Goal: Transaction & Acquisition: Purchase product/service

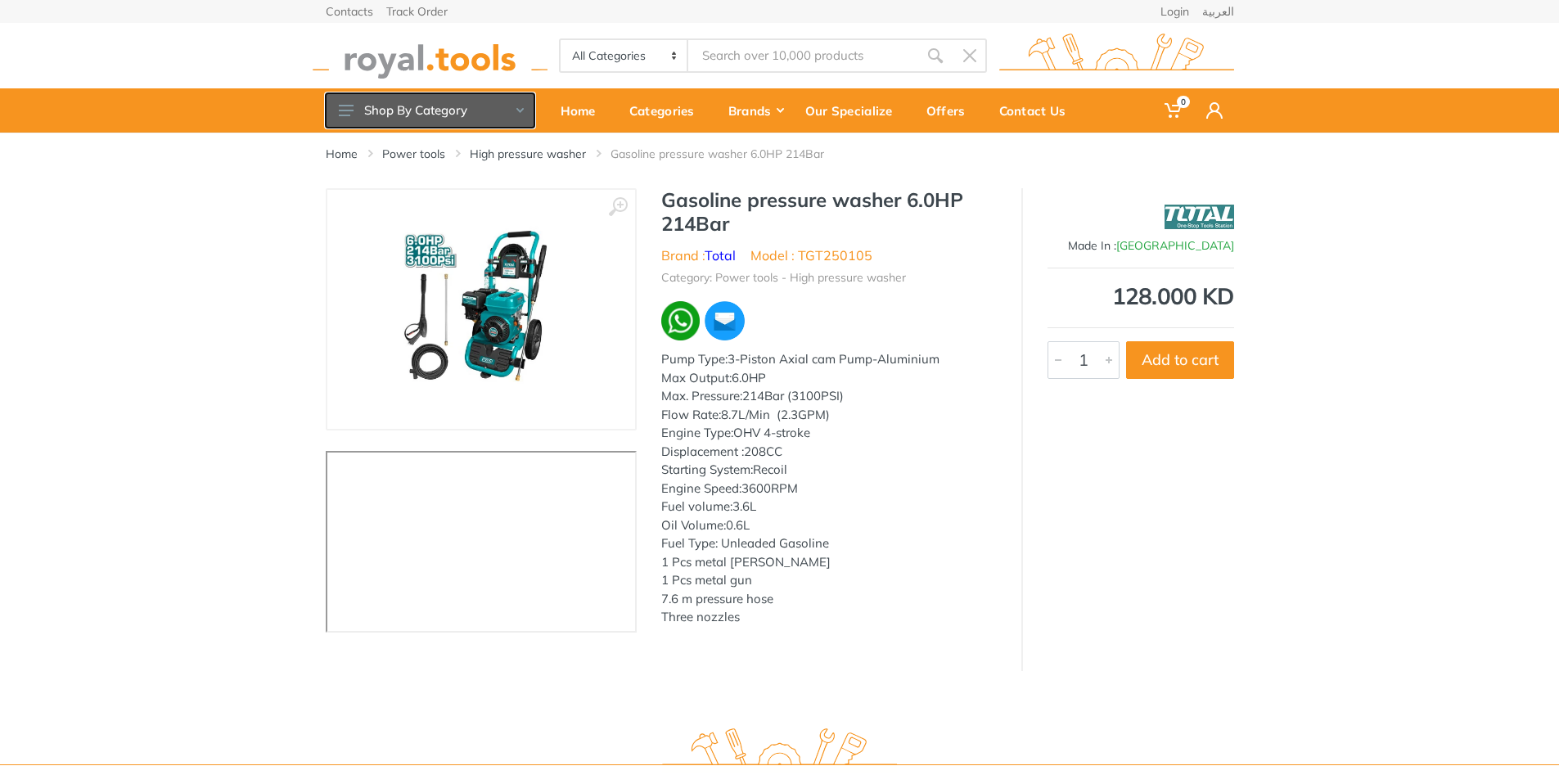
click at [398, 110] on button "Shop By Category" at bounding box center [430, 110] width 209 height 34
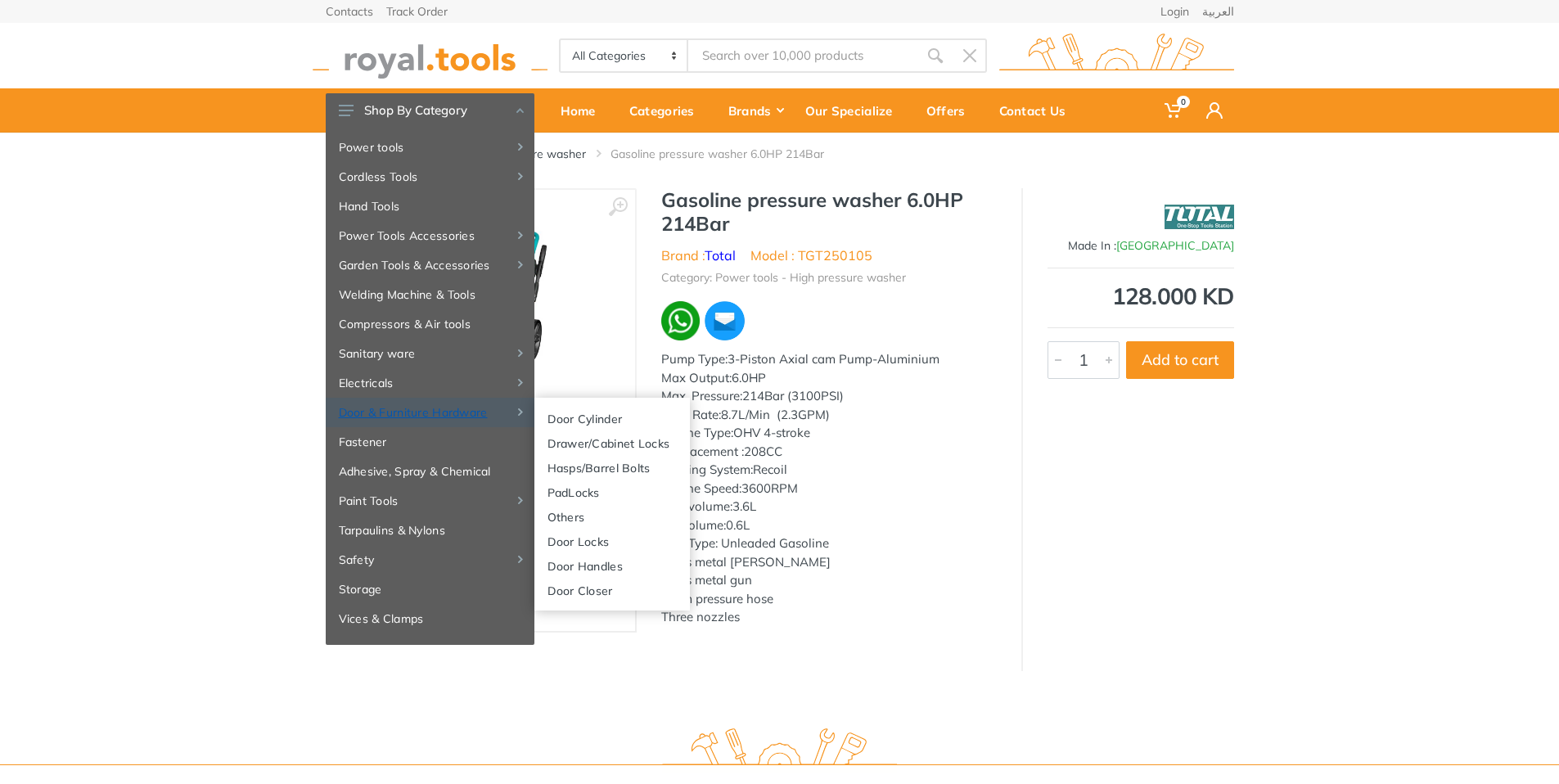
click at [415, 417] on link "Door & Furniture Hardware" at bounding box center [430, 412] width 209 height 29
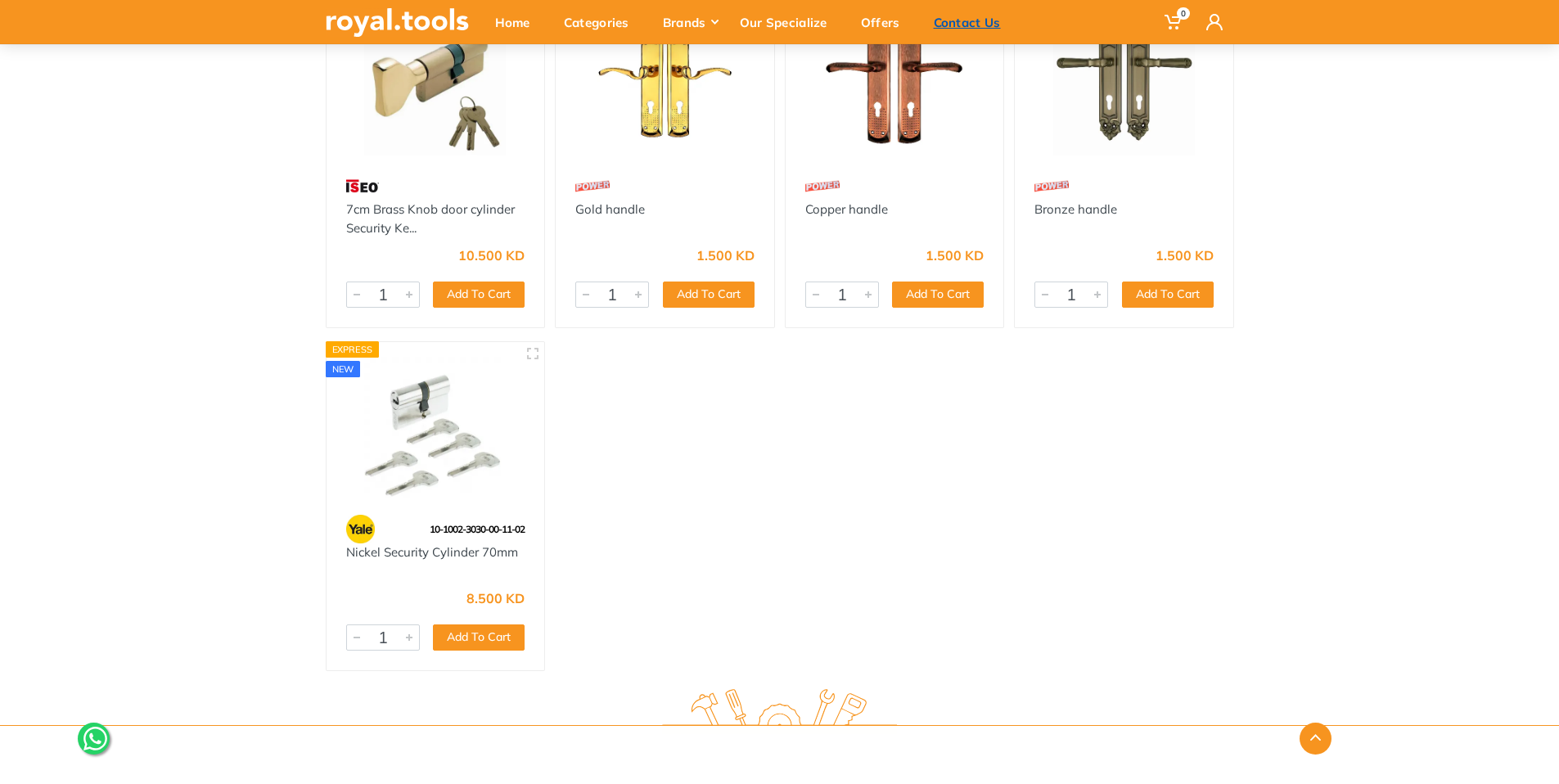
scroll to position [6551, 0]
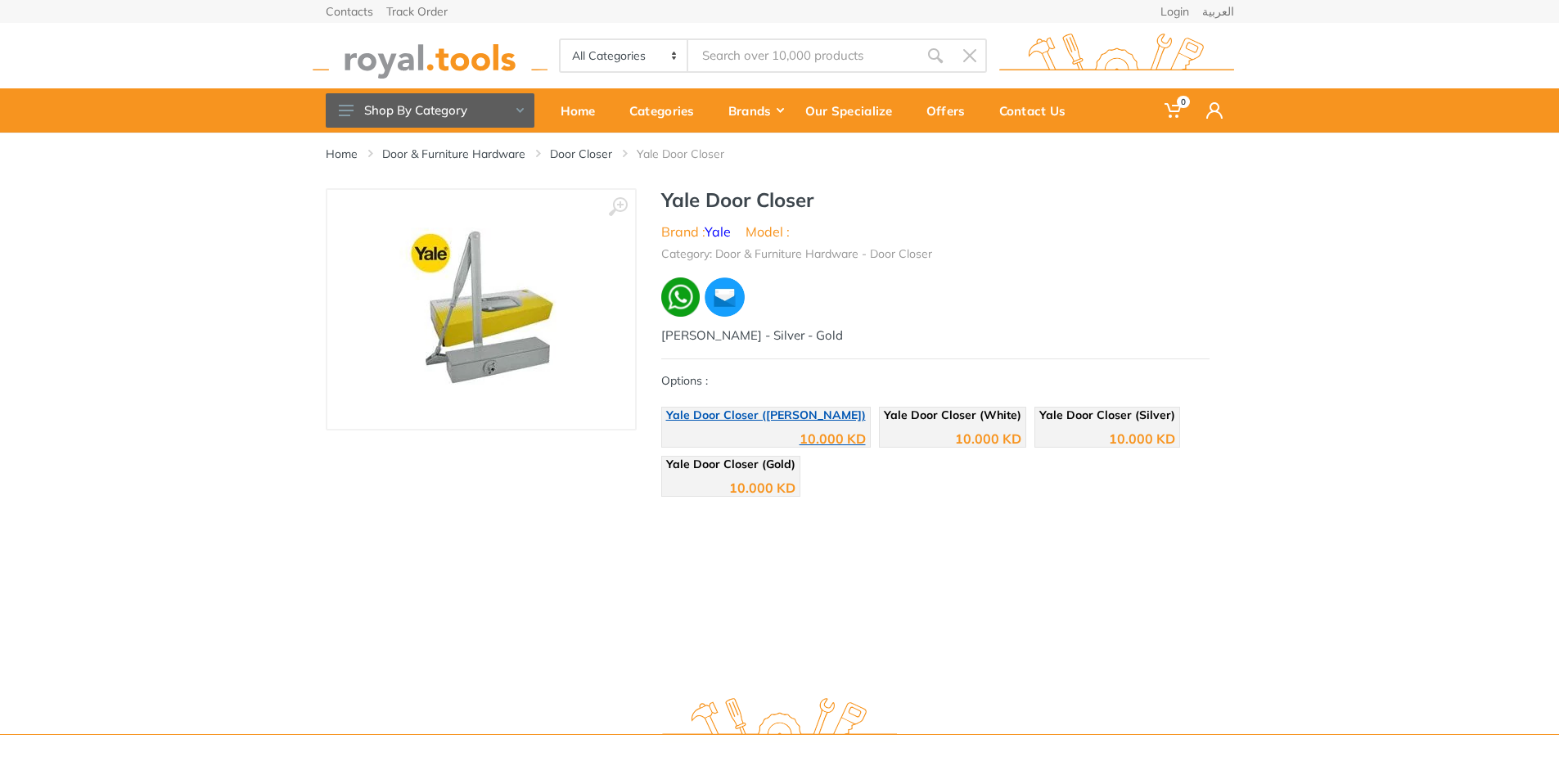
click at [739, 420] on span "Yale Door Closer (Brown)" at bounding box center [766, 415] width 200 height 15
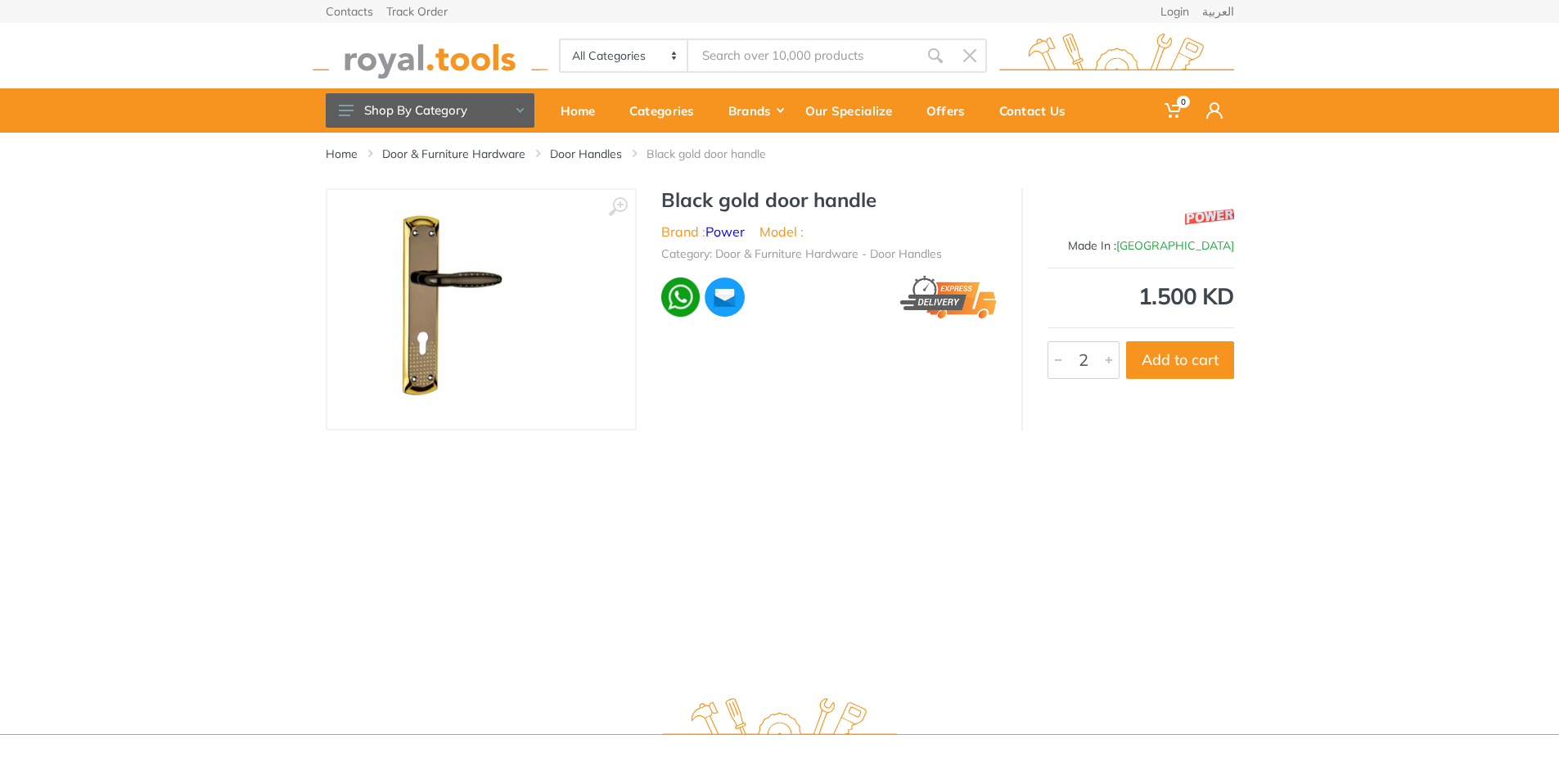
click at [1108, 363] on div at bounding box center [1109, 360] width 19 height 36
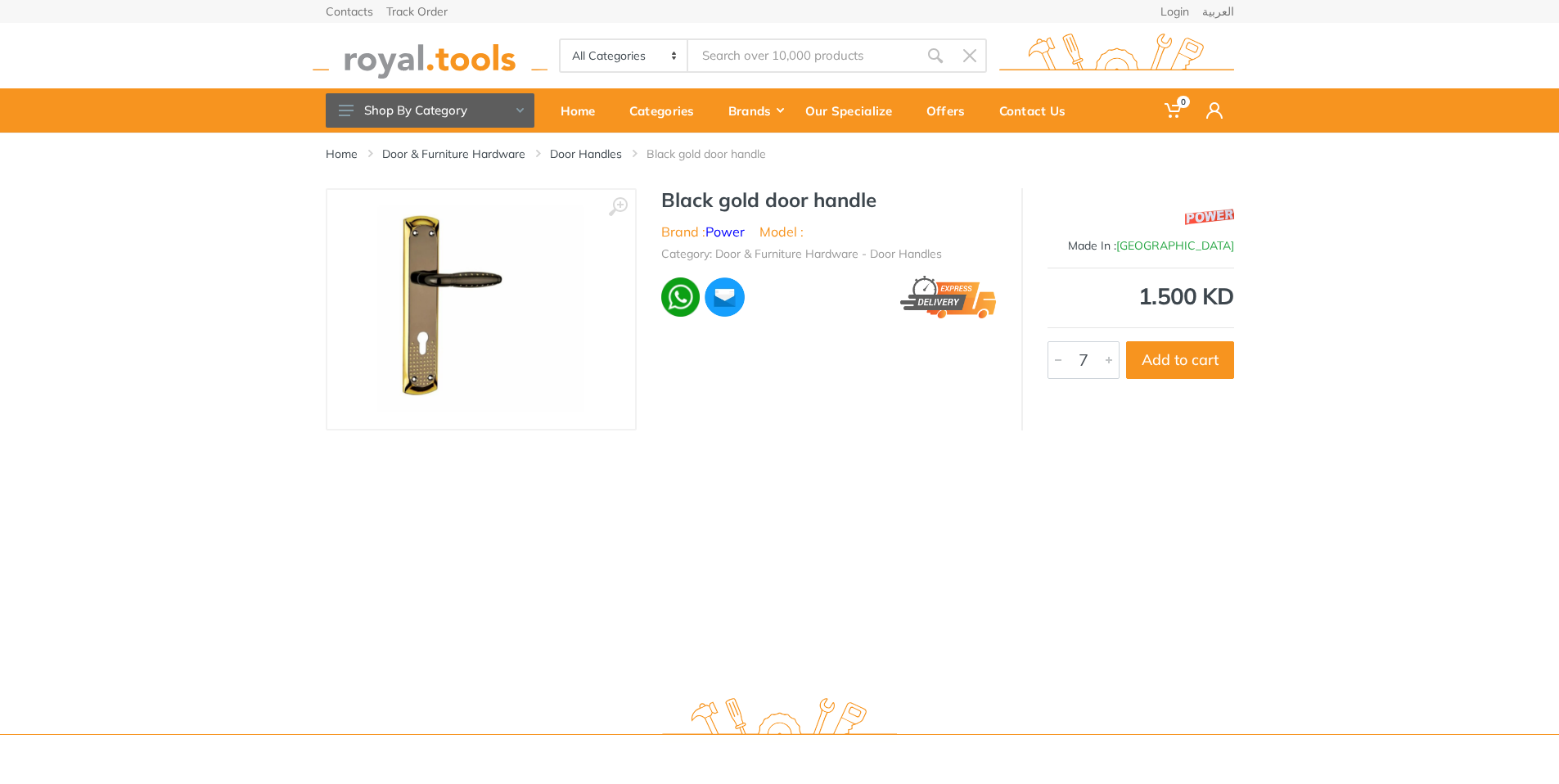
click at [1108, 363] on div at bounding box center [1109, 360] width 19 height 36
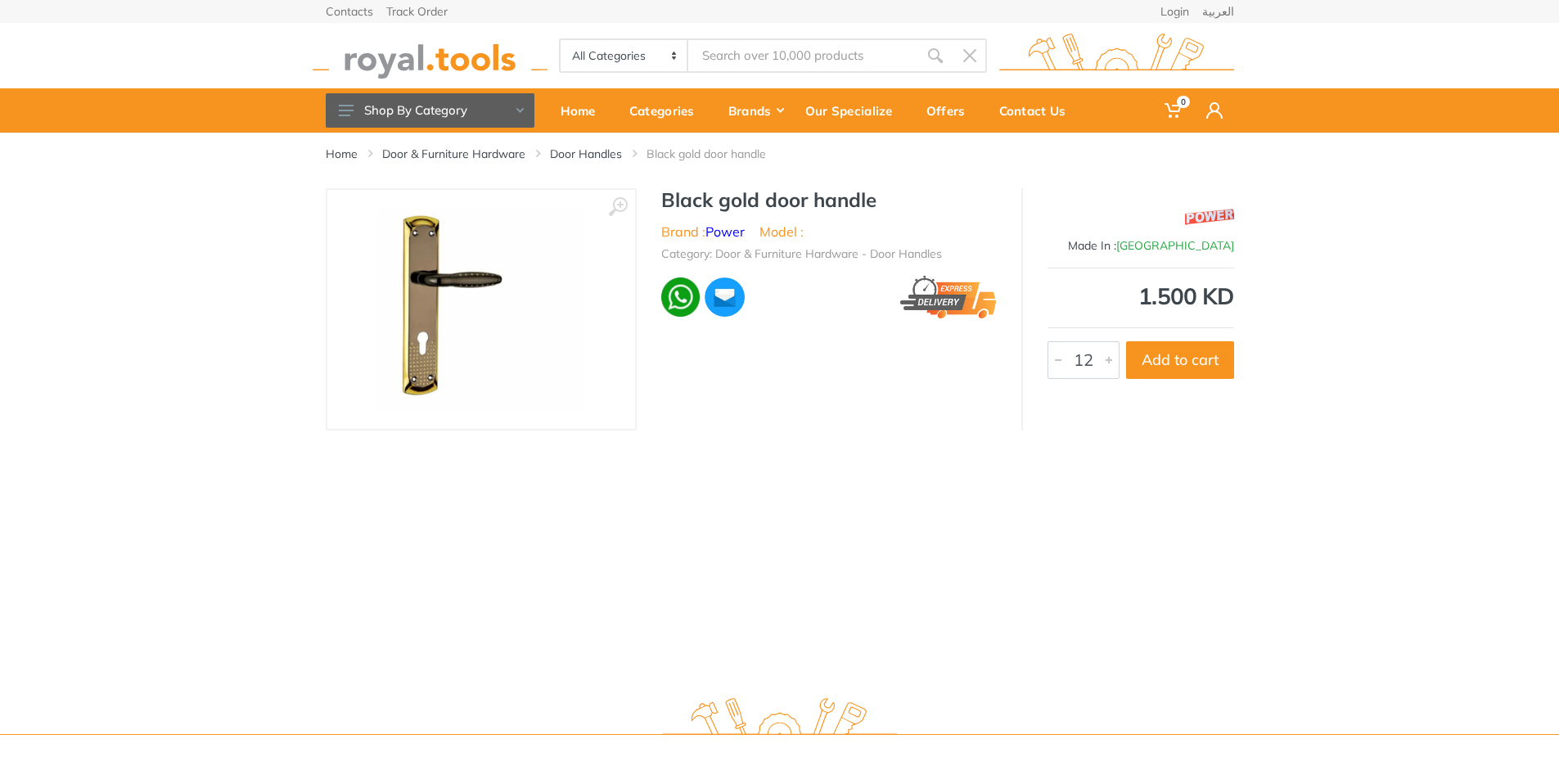
click at [1108, 363] on div at bounding box center [1109, 360] width 19 height 36
click at [1167, 364] on button "Add to cart" at bounding box center [1180, 360] width 108 height 38
type input "1"
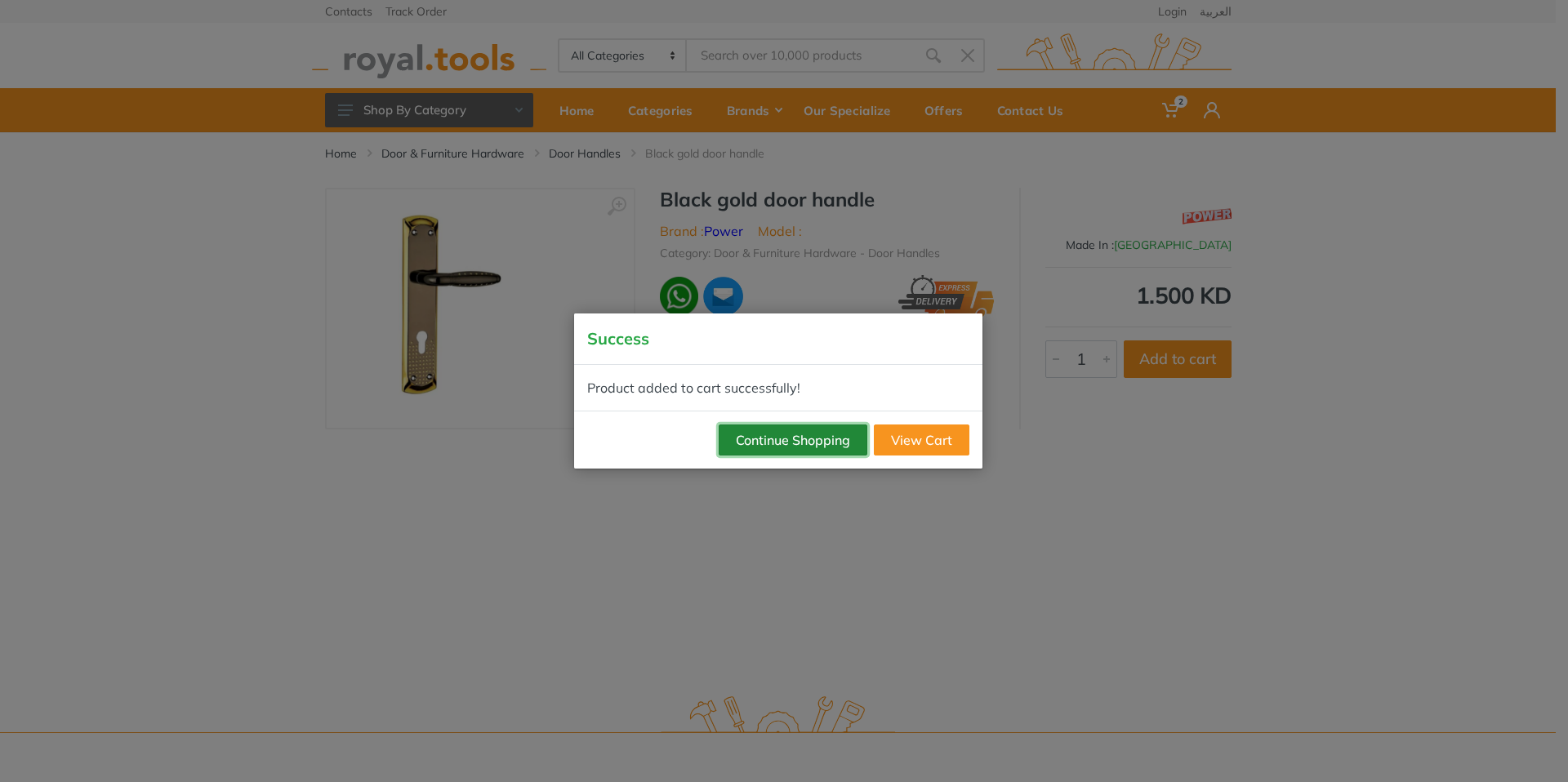
click at [799, 447] on button "Continue Shopping" at bounding box center [793, 441] width 149 height 31
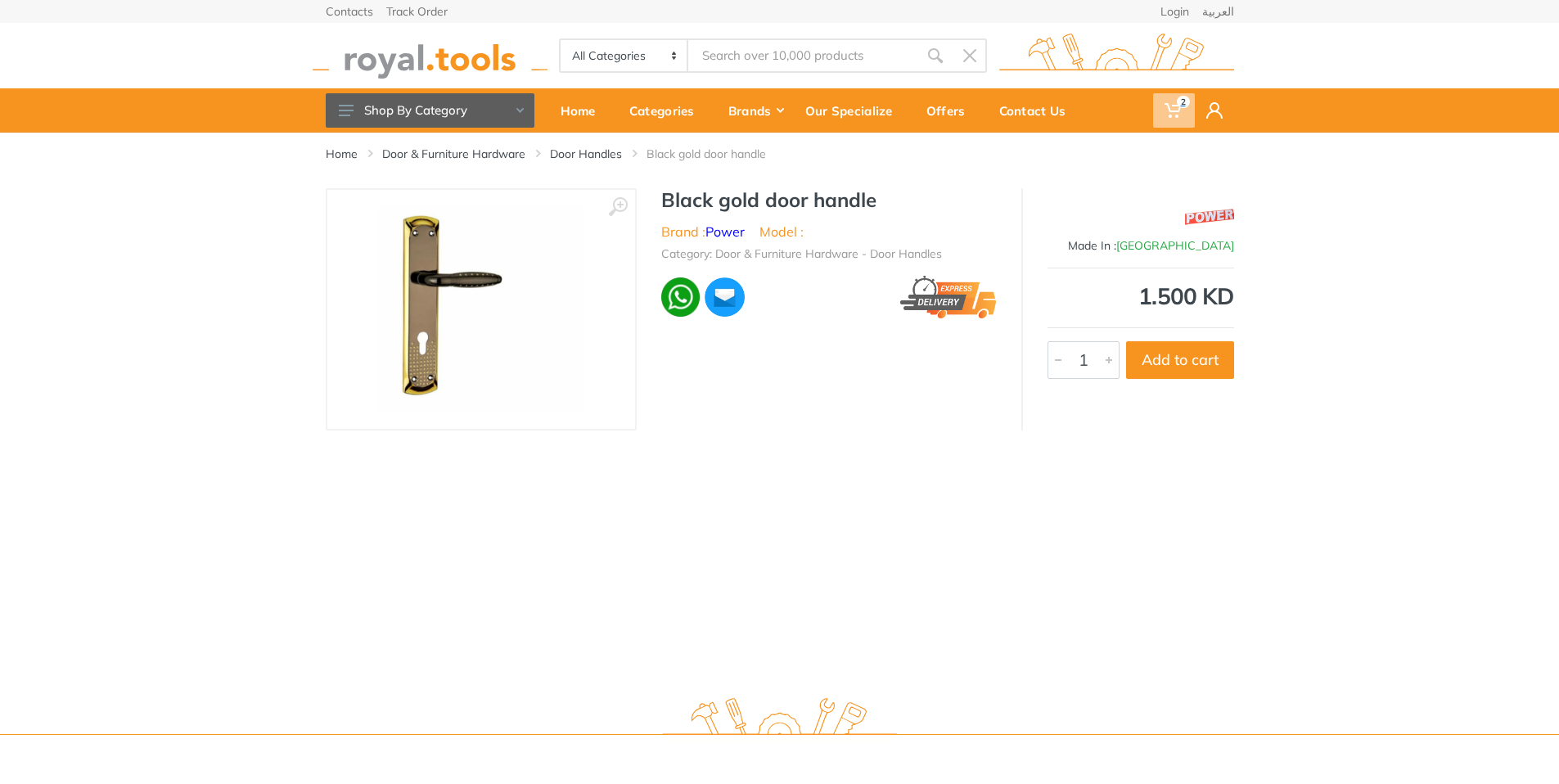
click at [1173, 112] on icon at bounding box center [1173, 110] width 17 height 17
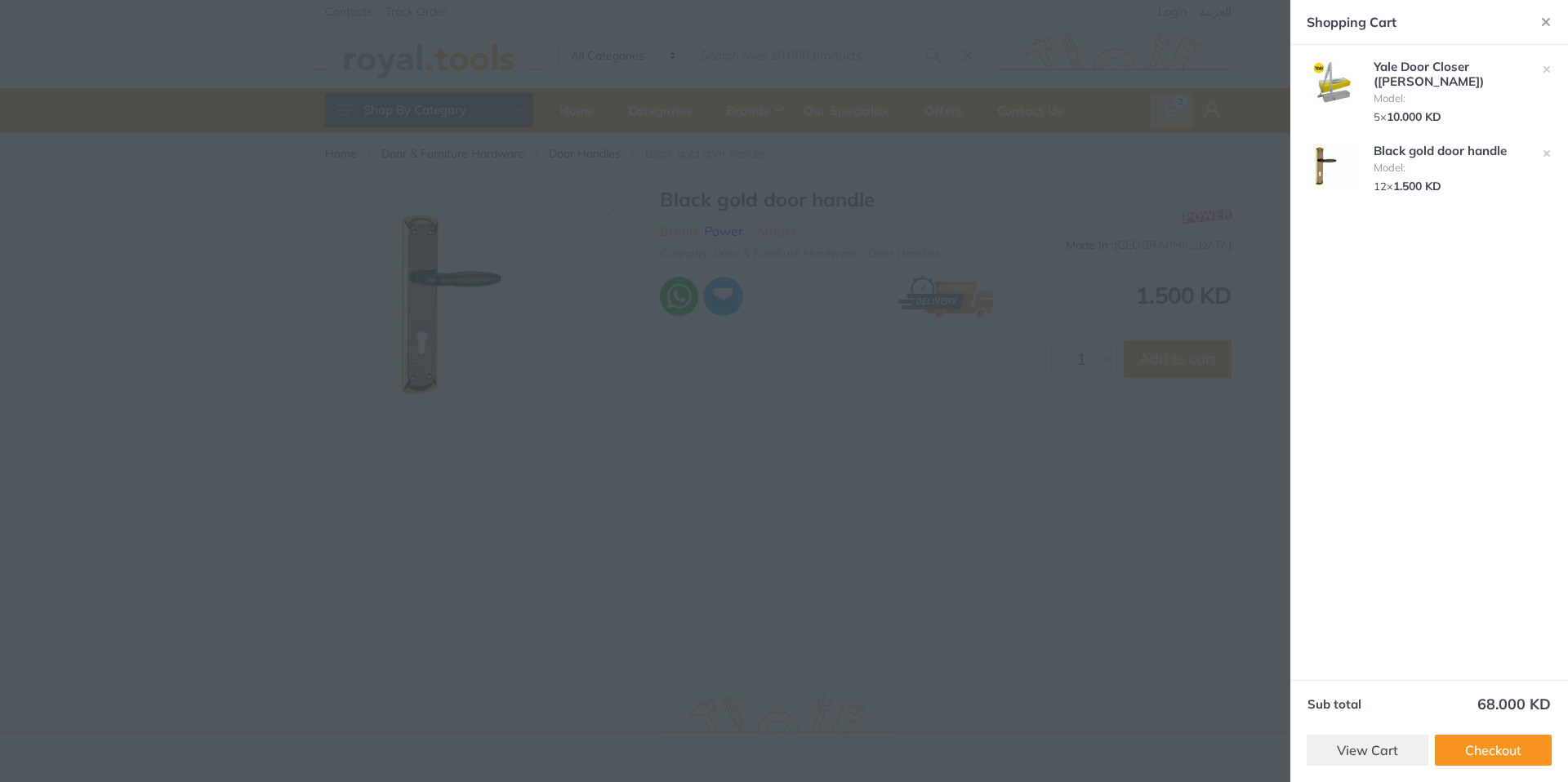
click at [1173, 662] on div at bounding box center [784, 391] width 1568 height 782
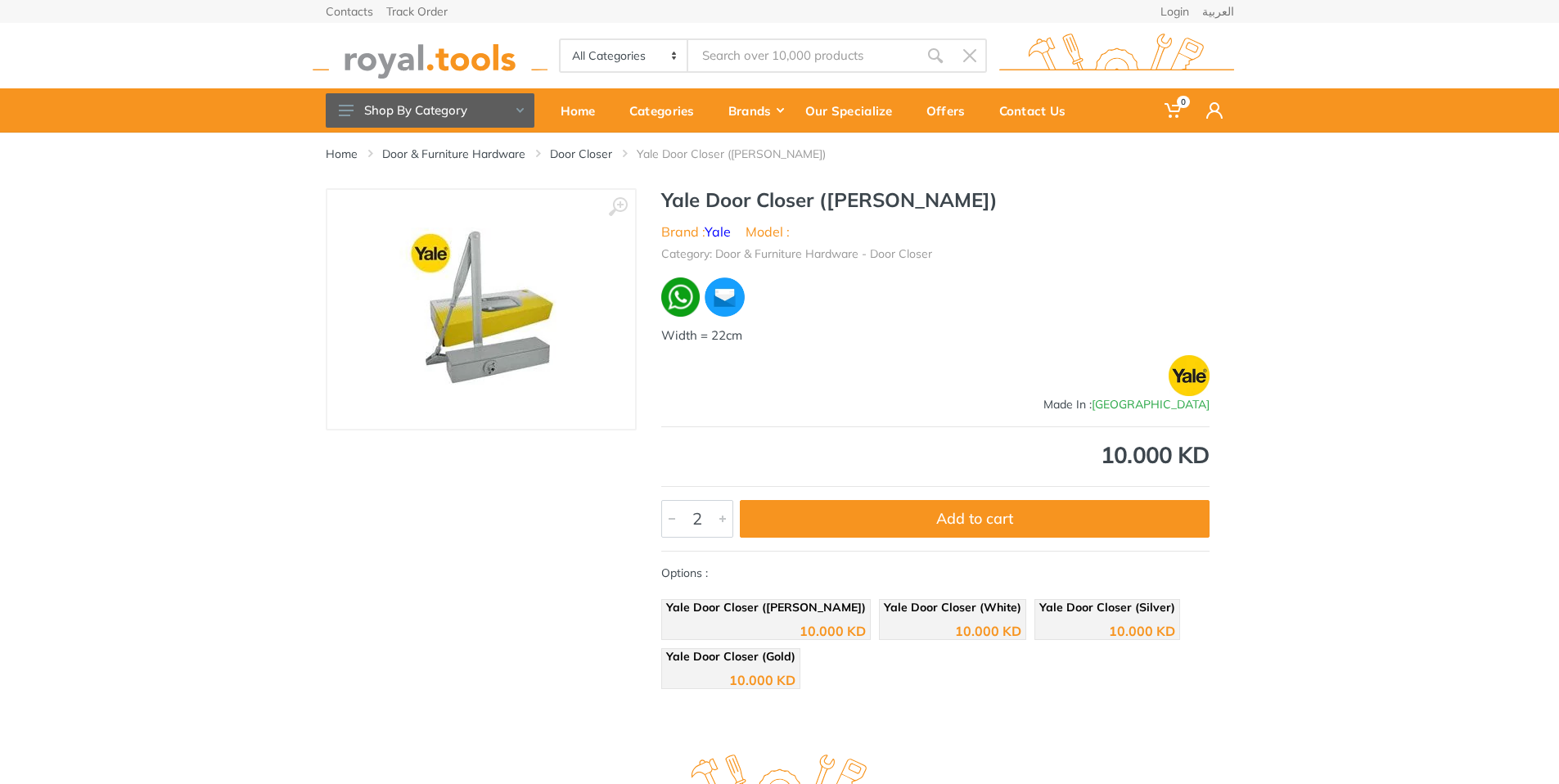
click at [724, 521] on div at bounding box center [722, 518] width 19 height 36
click at [723, 521] on div at bounding box center [722, 518] width 19 height 36
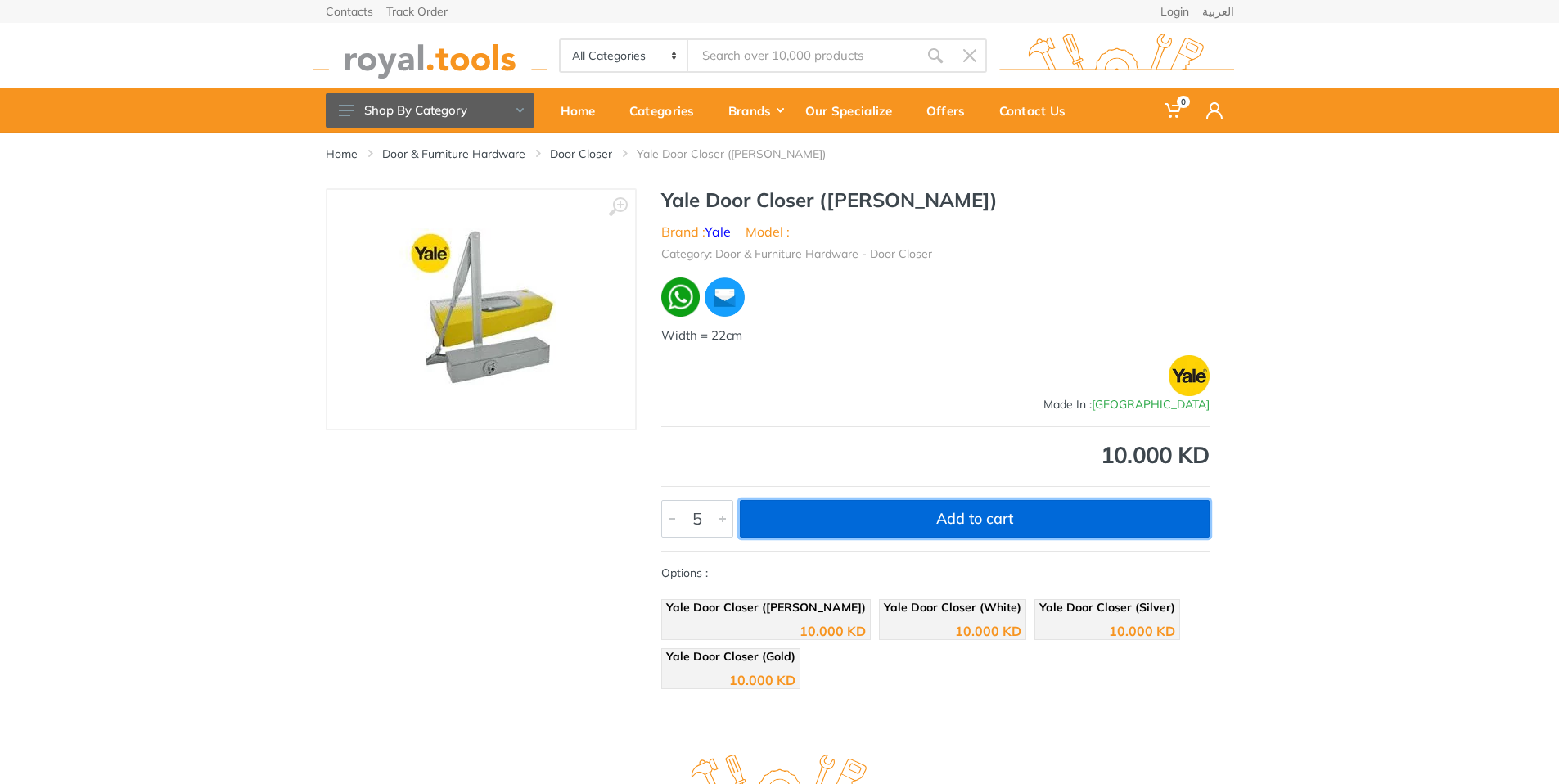
click at [839, 512] on button "Add to cart" at bounding box center [975, 518] width 470 height 38
type input "1"
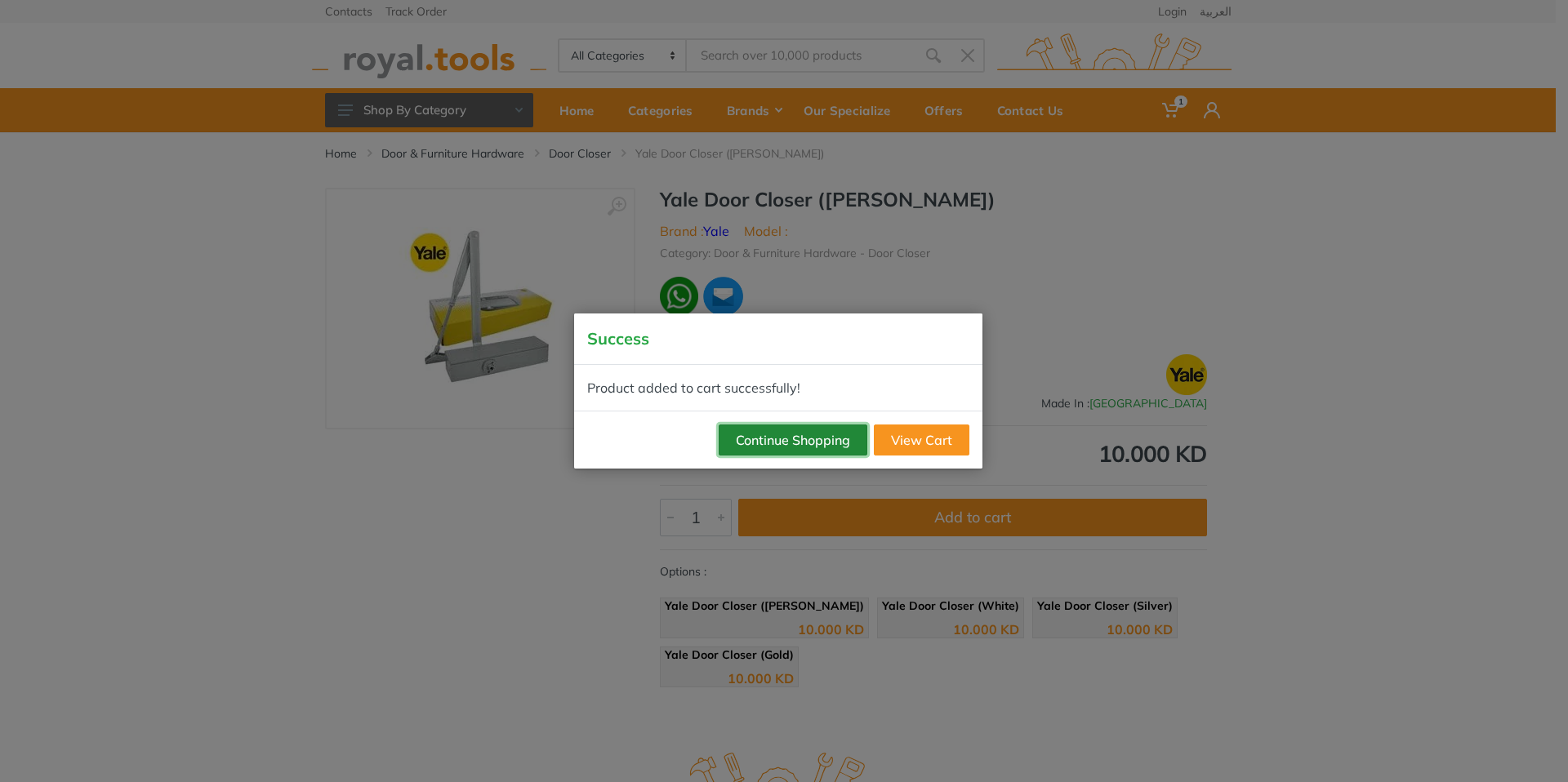
click at [799, 438] on button "Continue Shopping" at bounding box center [793, 441] width 149 height 31
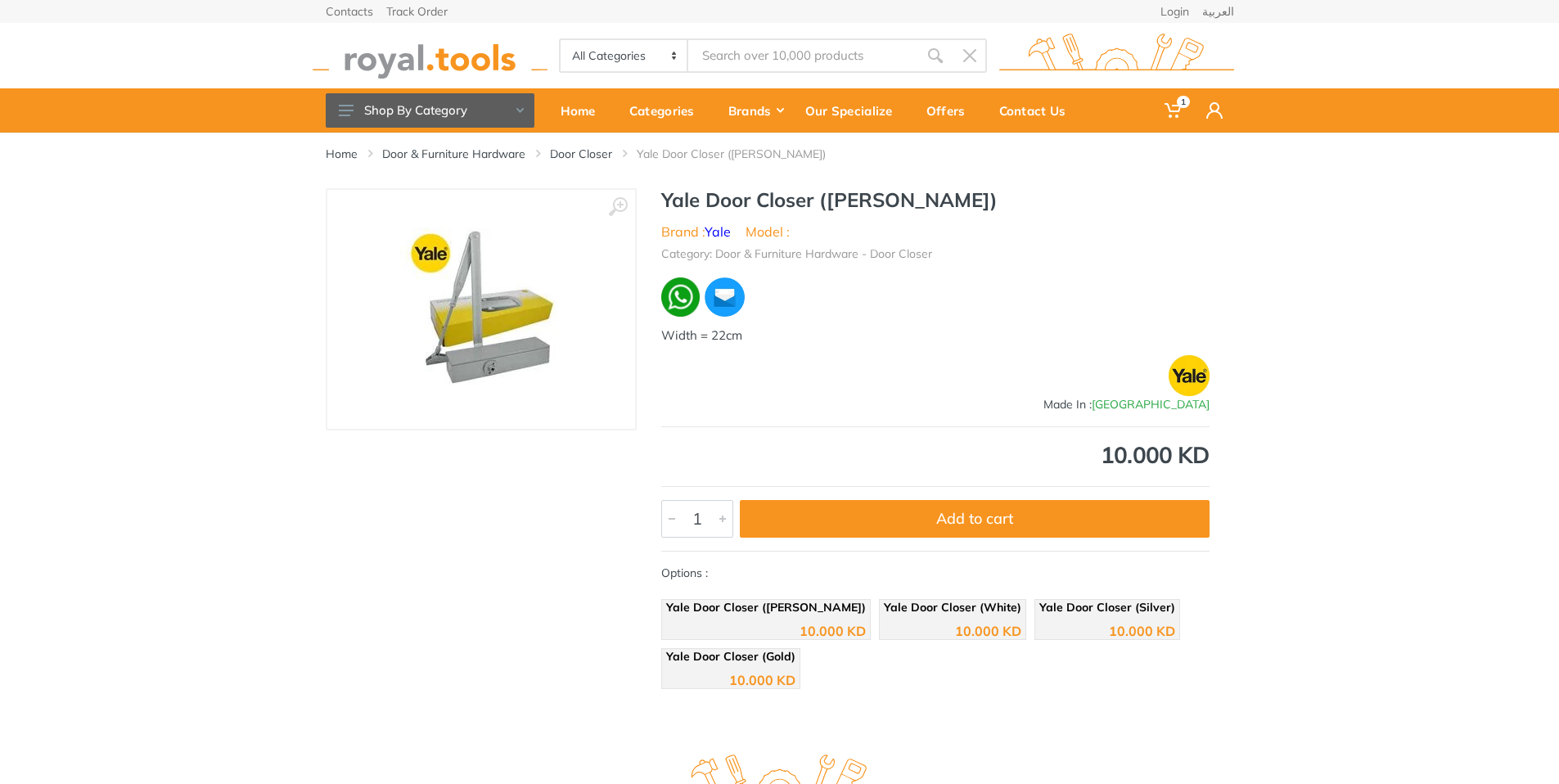
click at [477, 366] on img at bounding box center [481, 309] width 164 height 164
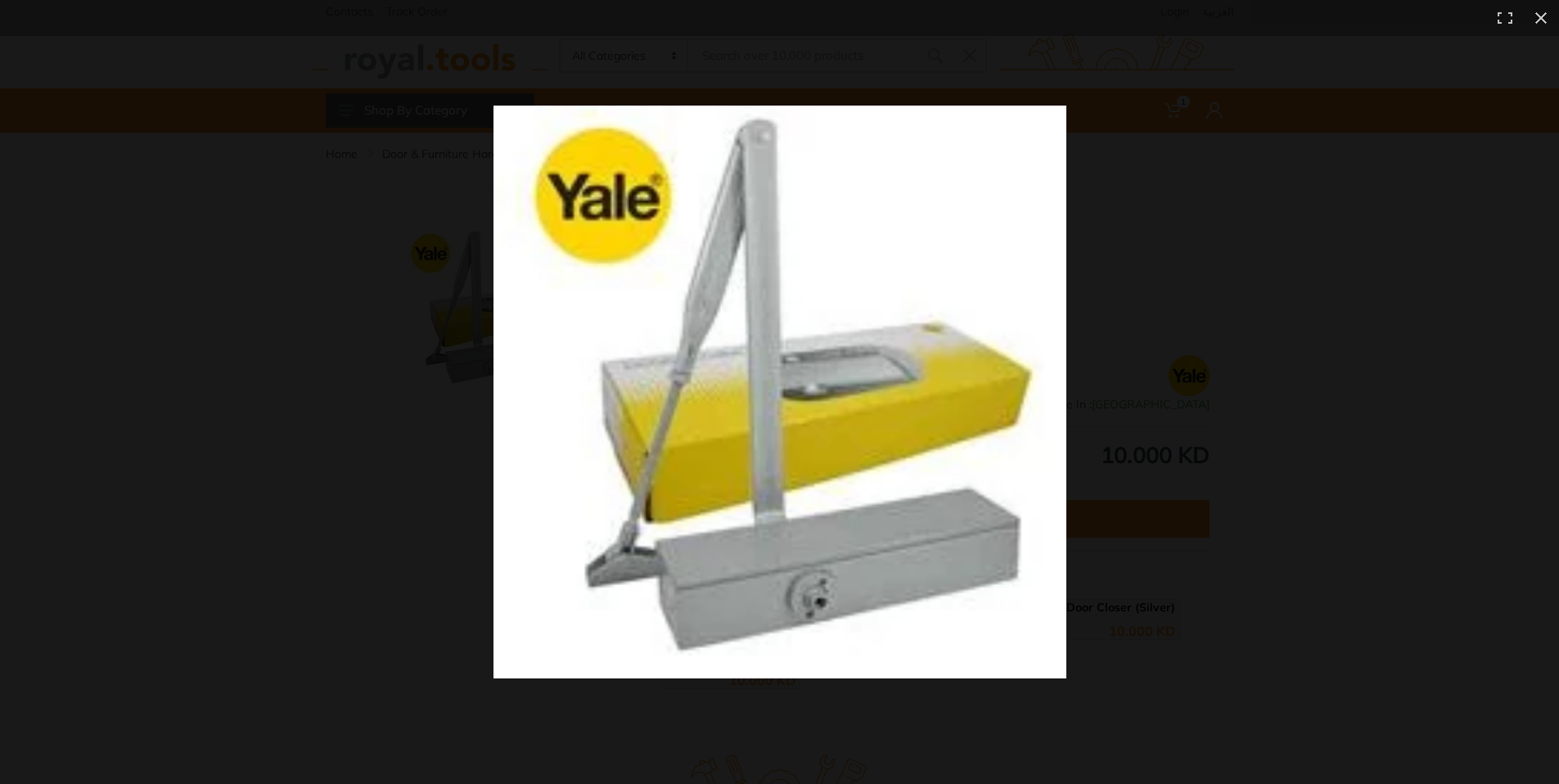
click at [1182, 190] on div at bounding box center [1121, 421] width 1255 height 631
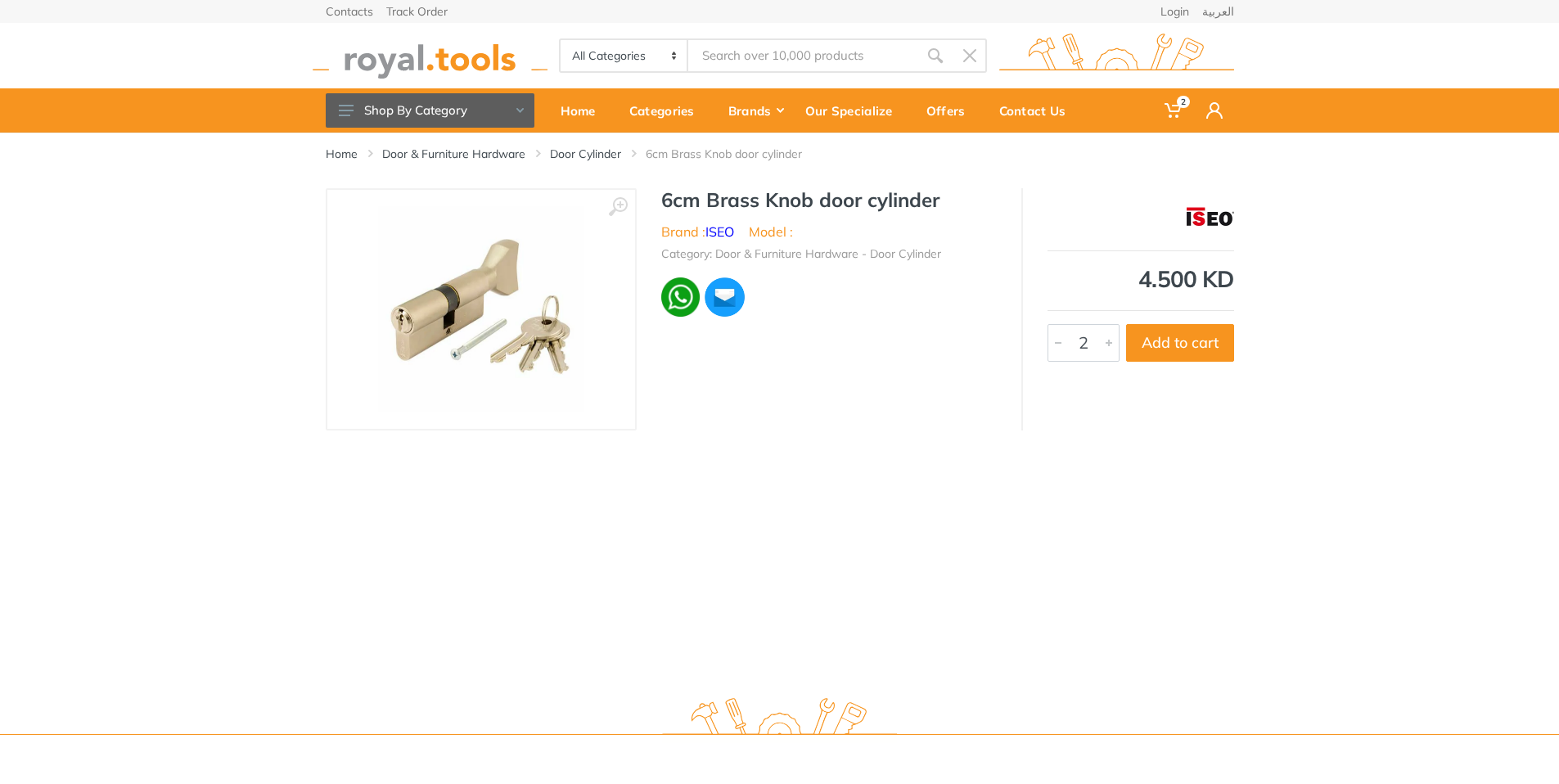
click at [1107, 348] on div at bounding box center [1109, 342] width 19 height 36
click at [1174, 336] on button "Add to cart" at bounding box center [1180, 342] width 108 height 38
type input "1"
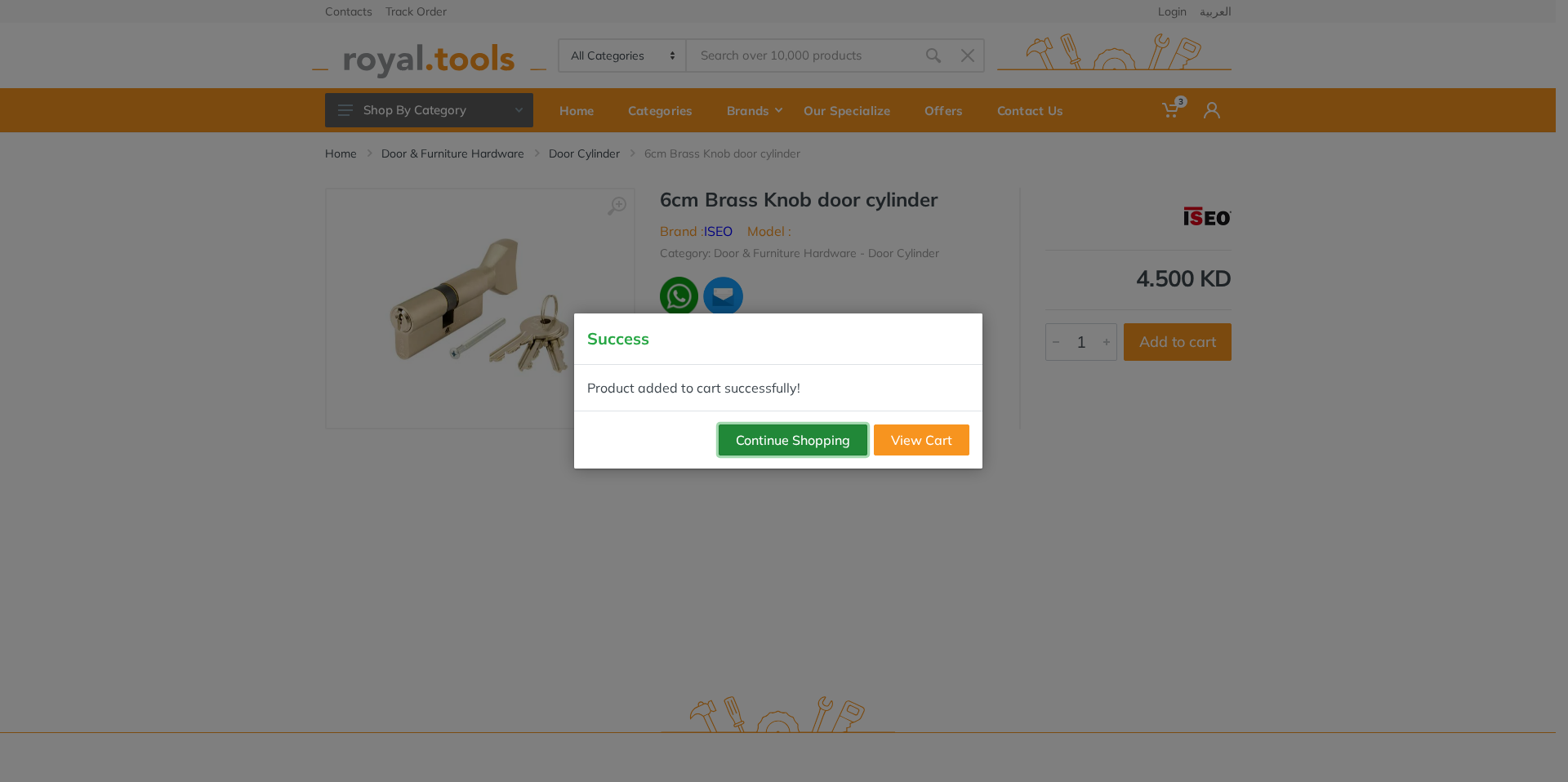
click at [805, 443] on button "Continue Shopping" at bounding box center [793, 441] width 149 height 31
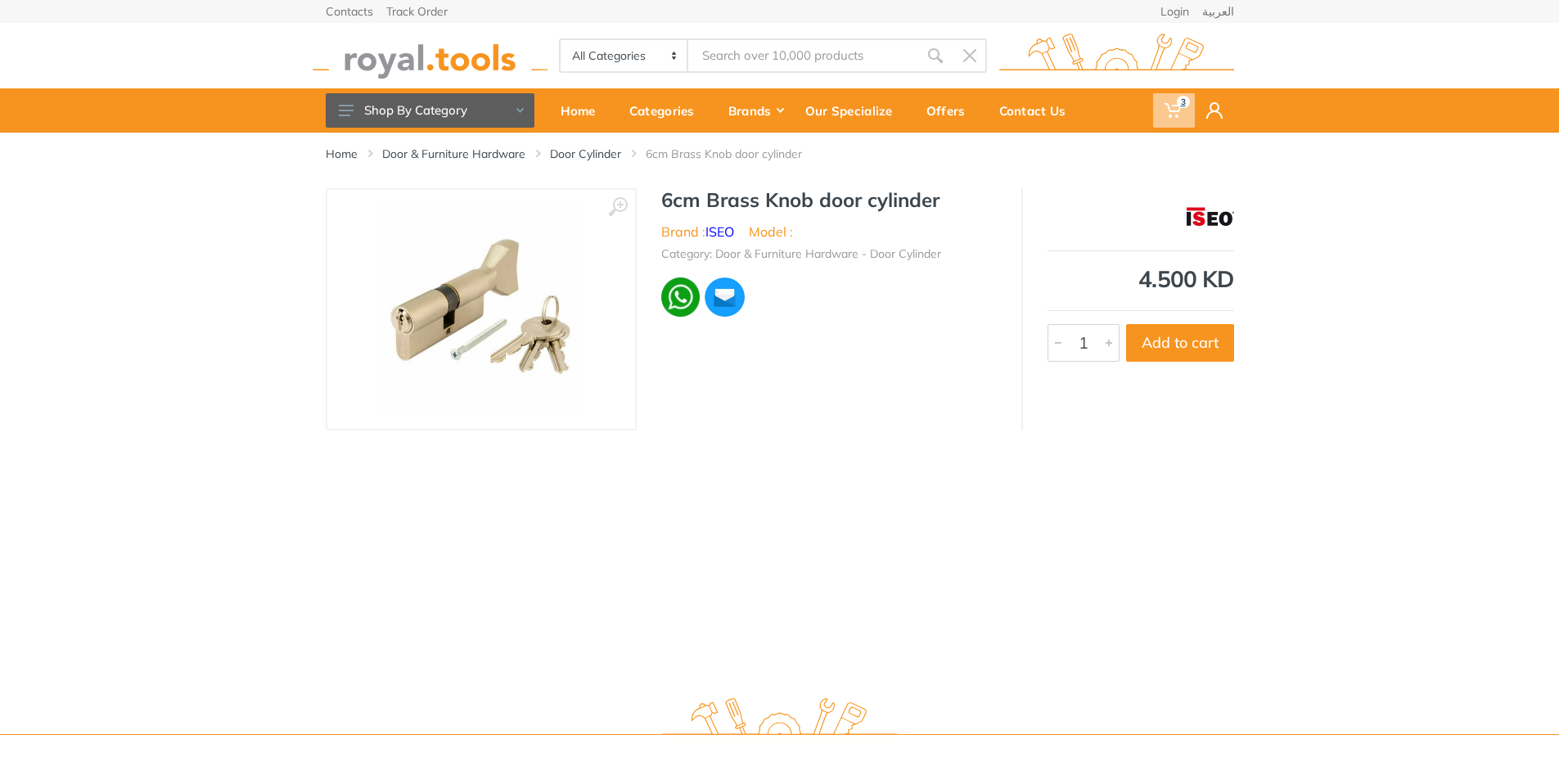
click at [1160, 107] on span "3" at bounding box center [1173, 110] width 41 height 34
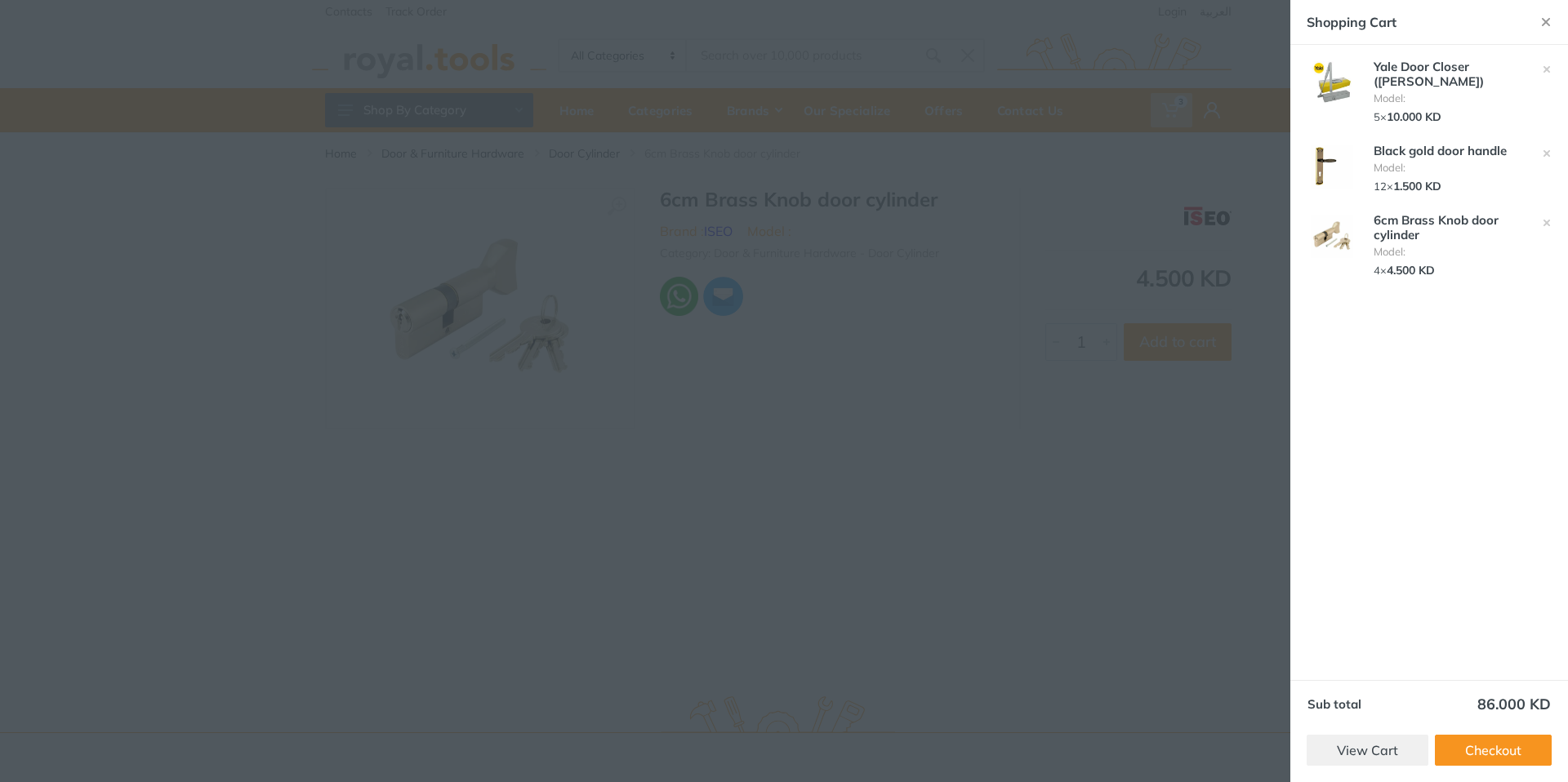
click at [1193, 427] on div at bounding box center [784, 391] width 1568 height 782
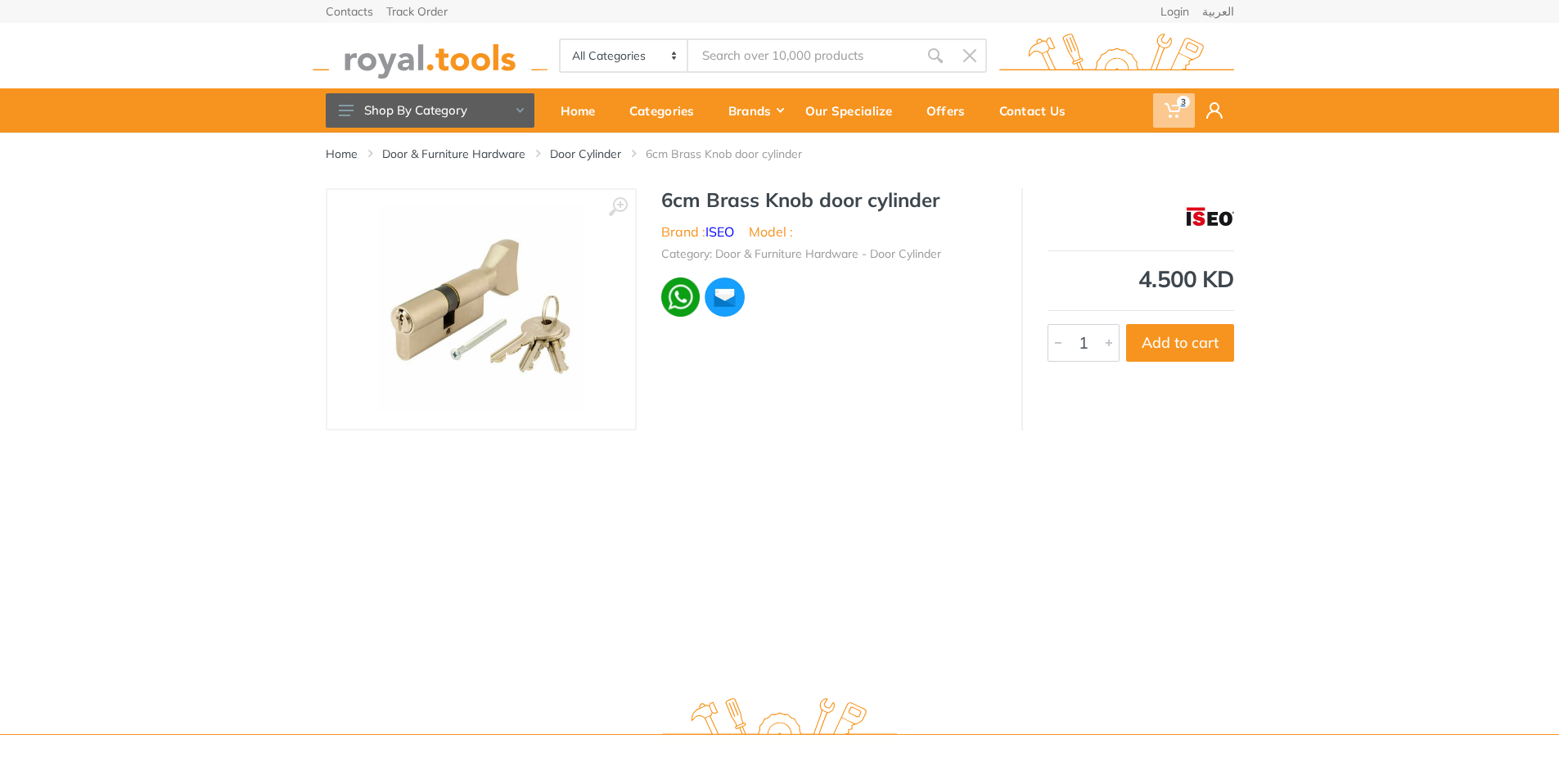
click at [1167, 98] on span "3" at bounding box center [1173, 110] width 41 height 34
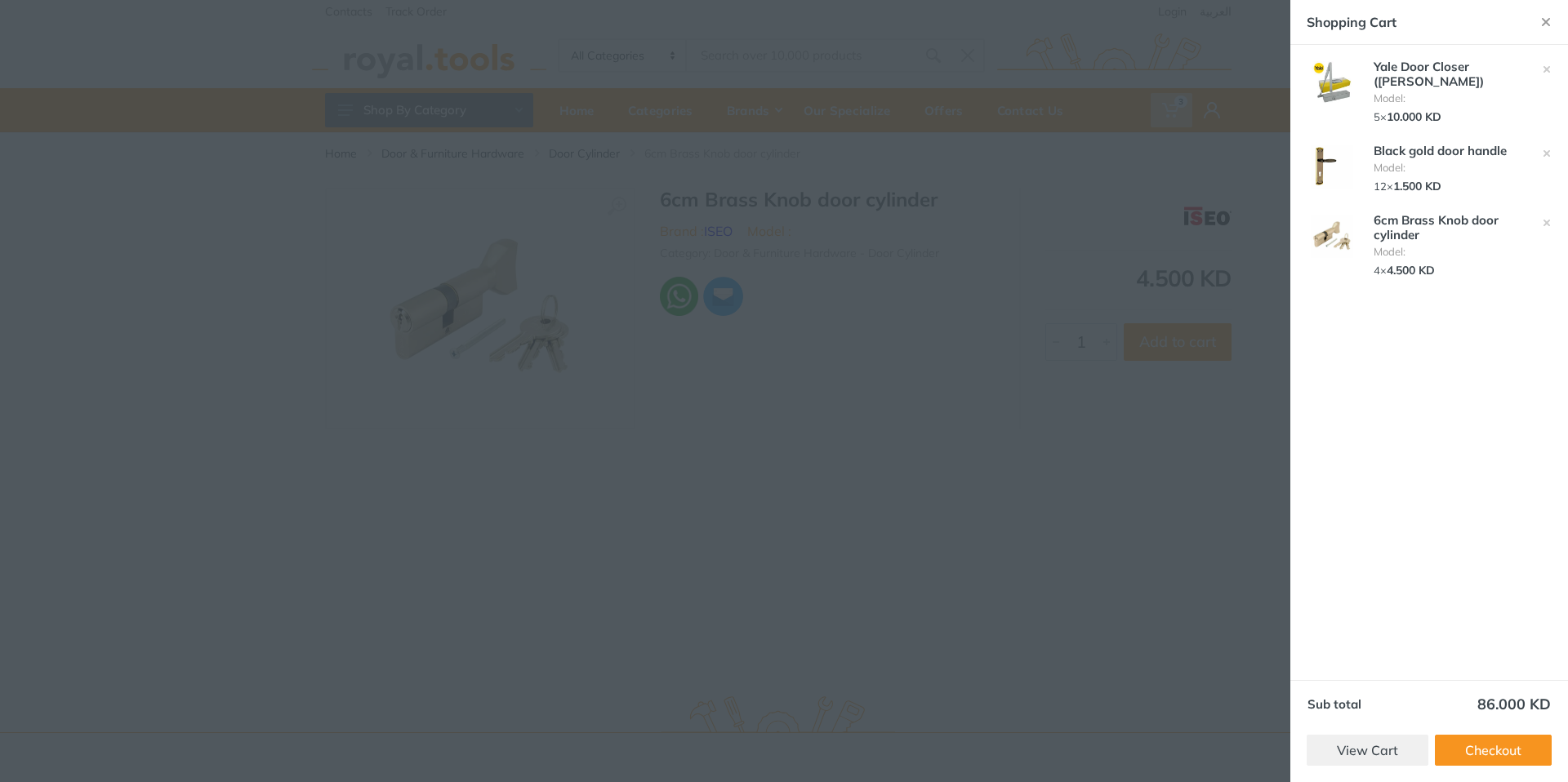
click at [1056, 487] on div at bounding box center [784, 391] width 1568 height 782
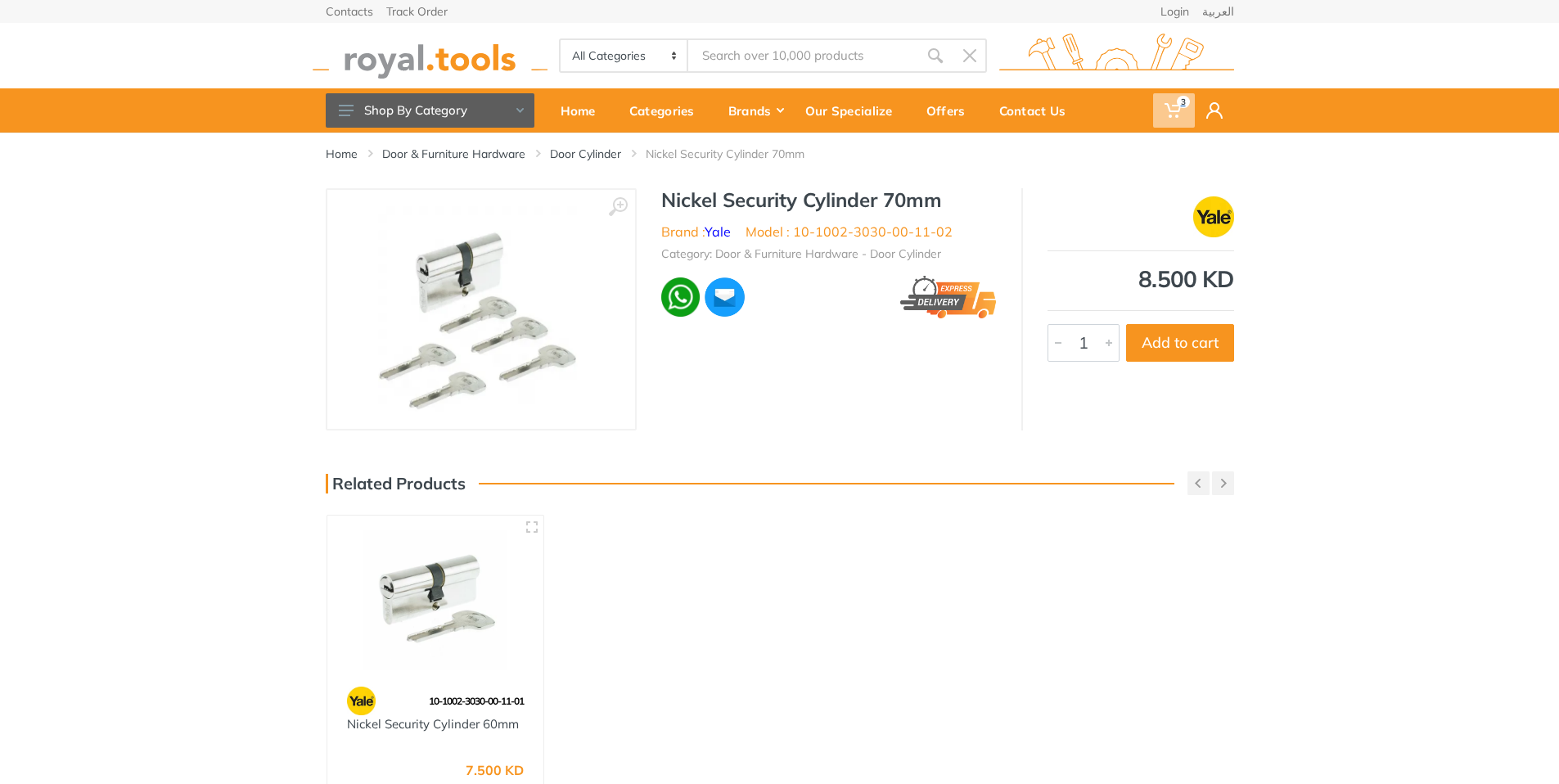
click at [1178, 110] on use at bounding box center [1173, 110] width 17 height 15
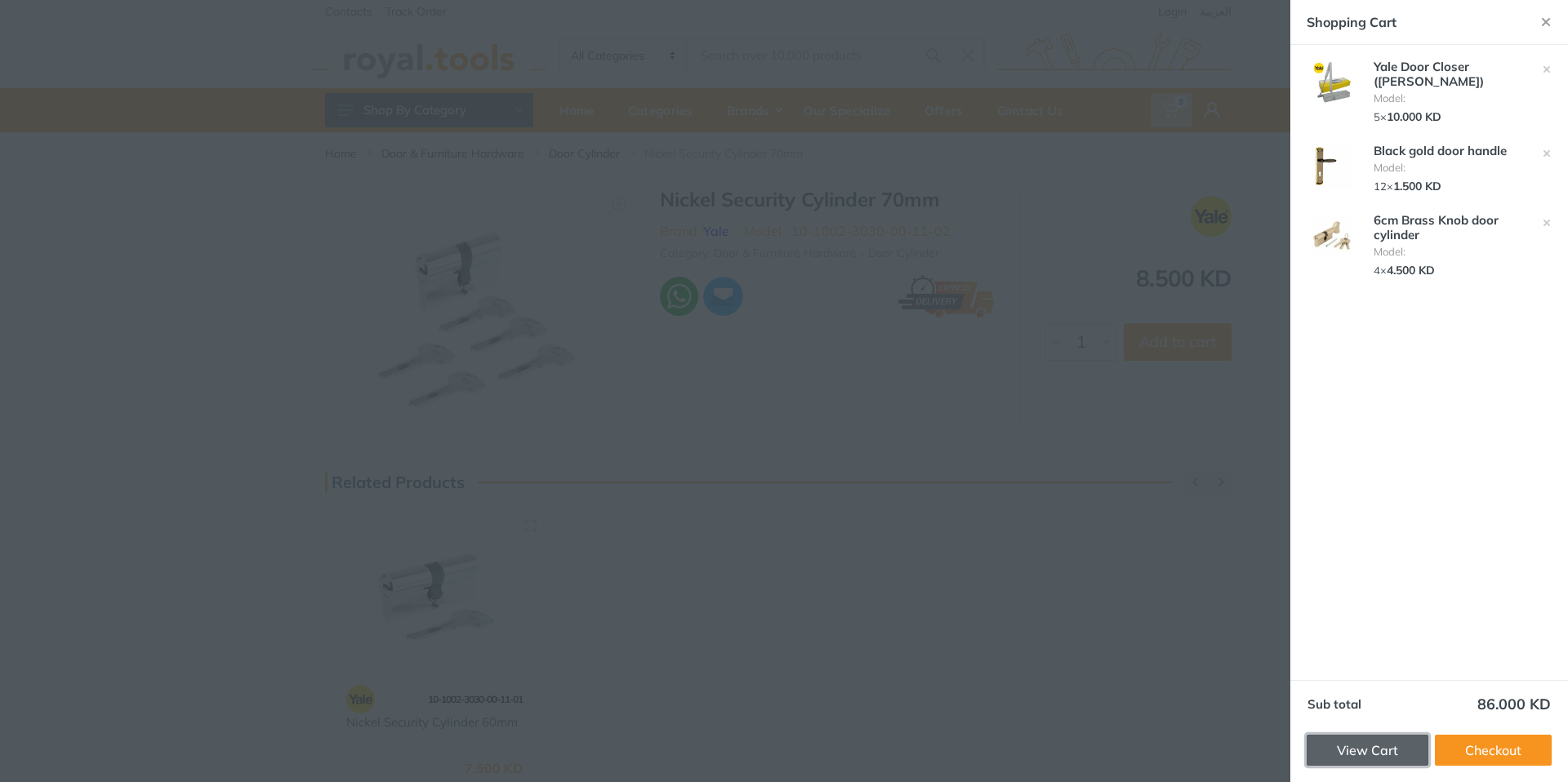
click at [1351, 752] on link "View Cart" at bounding box center [1367, 751] width 122 height 31
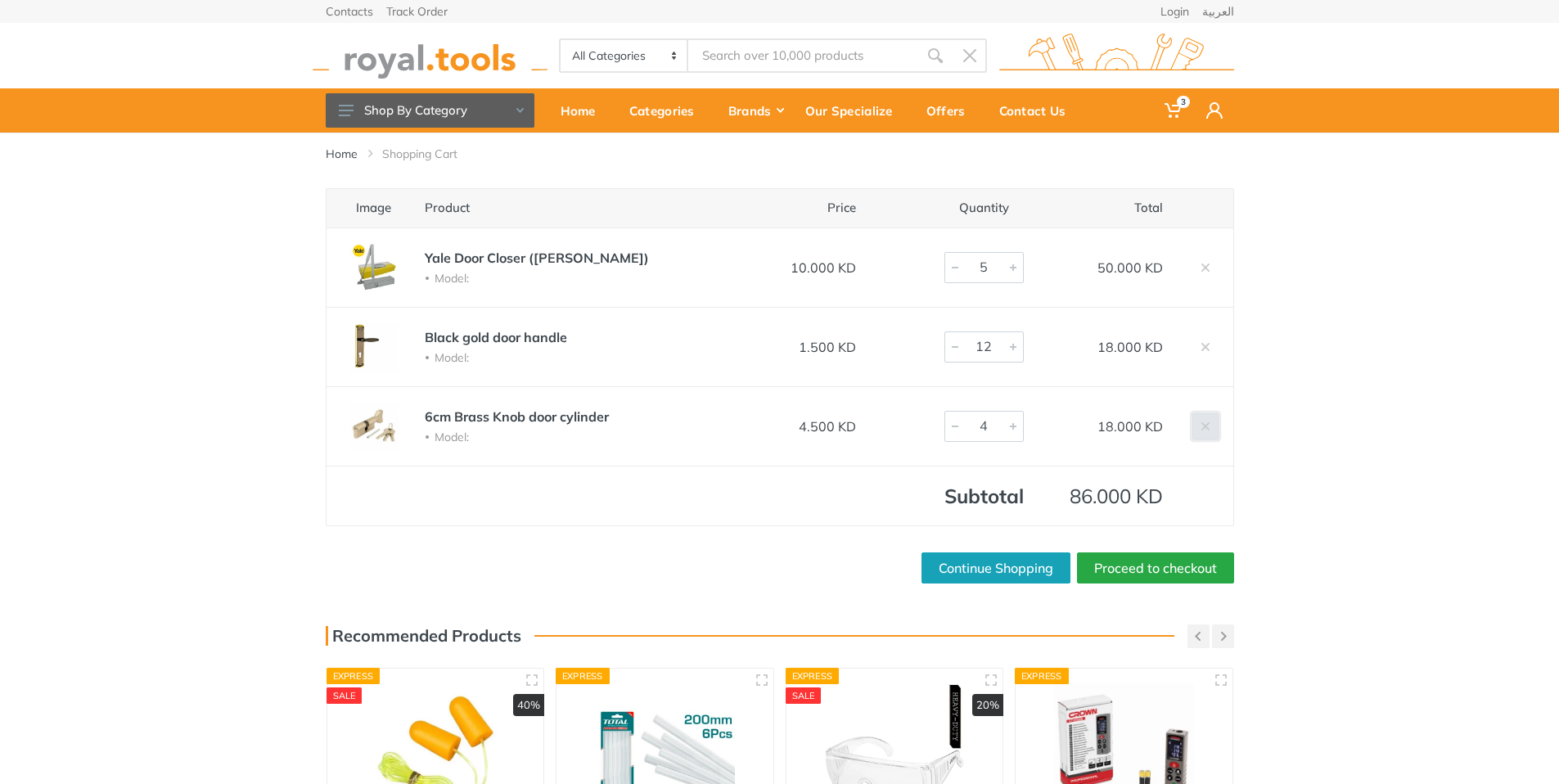
click at [1204, 424] on use at bounding box center [1205, 425] width 8 height 8
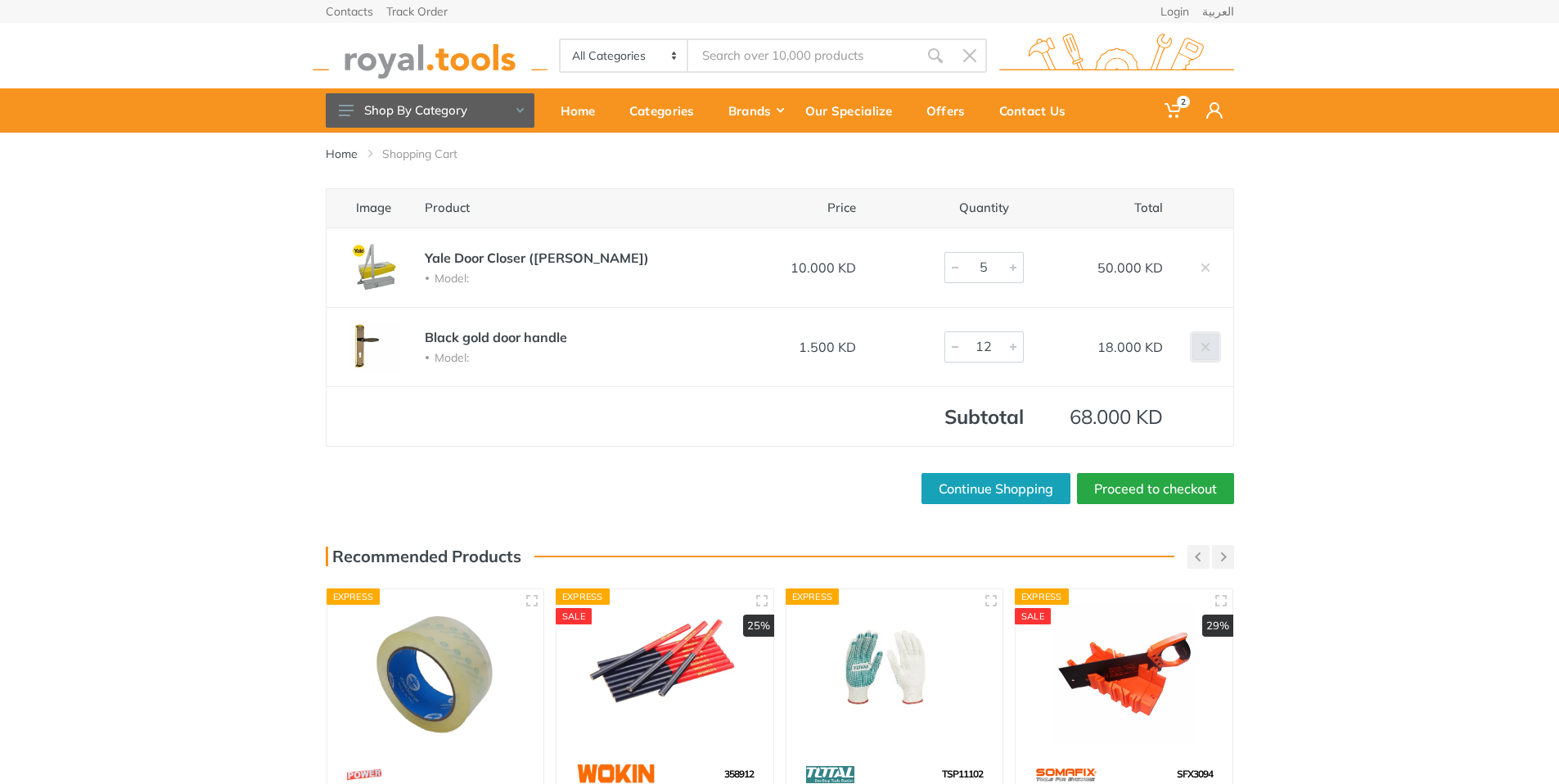
click at [1204, 344] on use at bounding box center [1205, 346] width 8 height 8
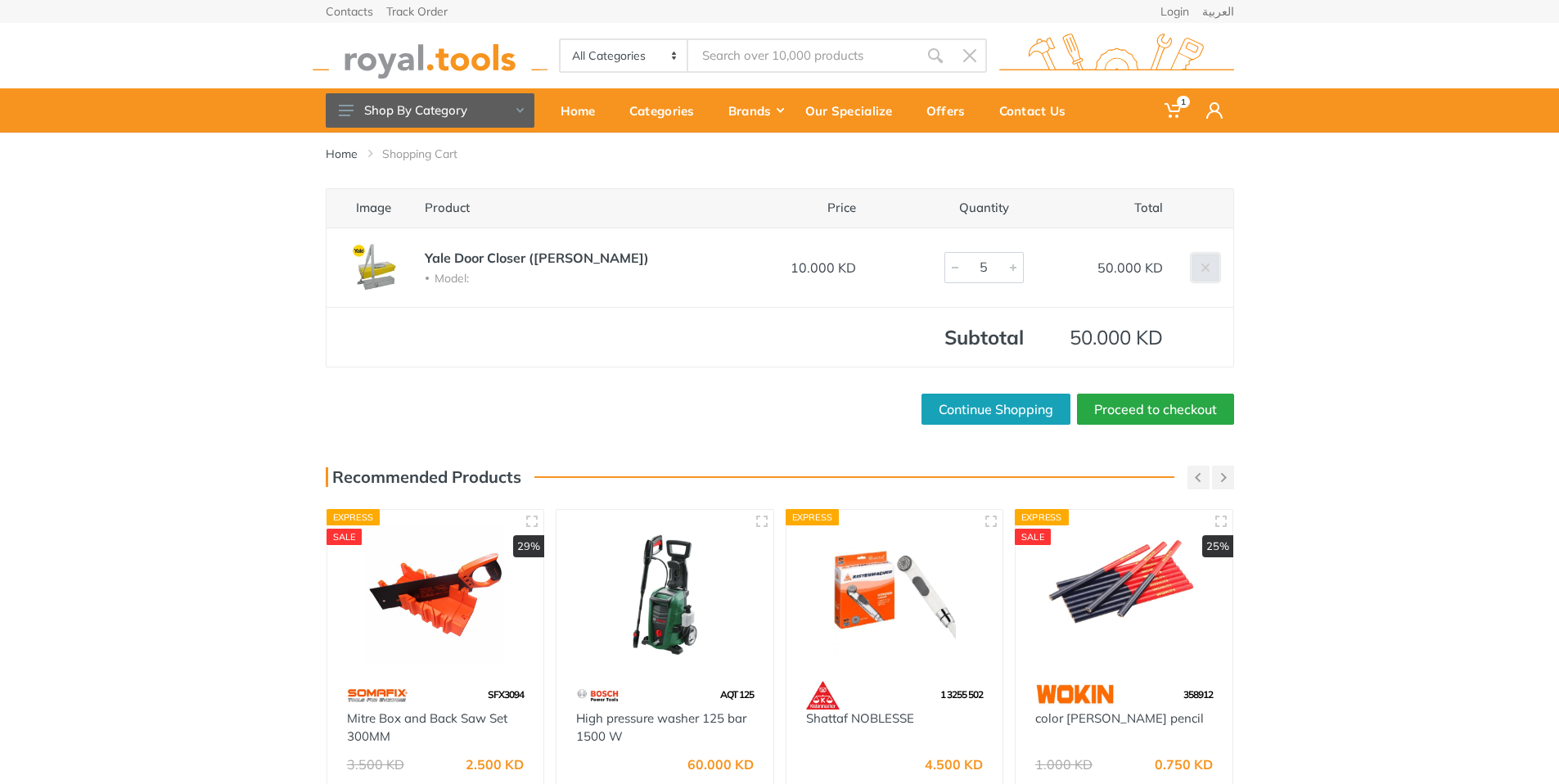
click at [1207, 277] on link at bounding box center [1206, 268] width 26 height 26
